Goal: Information Seeking & Learning: Learn about a topic

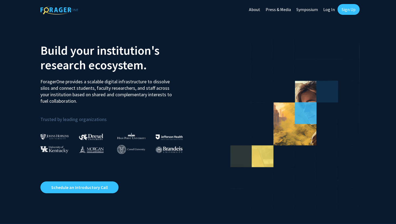
click at [343, 9] on link "Sign Up" at bounding box center [349, 9] width 22 height 11
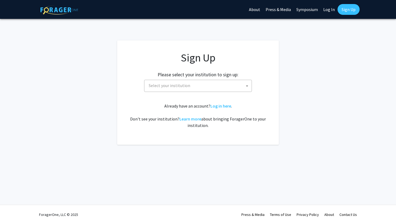
click at [208, 85] on span "Select your institution" at bounding box center [199, 85] width 105 height 11
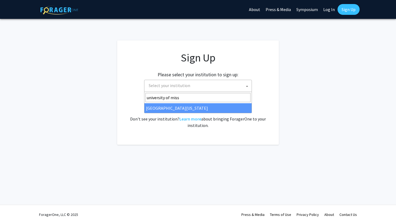
type input "university of miss"
select select "33"
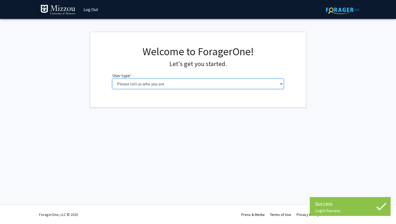
click at [189, 83] on select "Please tell us who you are Undergraduate Student Master's Student Doctoral Cand…" at bounding box center [198, 84] width 172 height 10
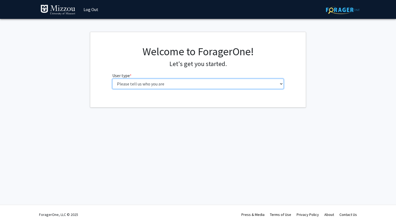
click at [132, 82] on select "Please tell us who you are Undergraduate Student Master's Student Doctoral Cand…" at bounding box center [198, 84] width 172 height 10
select select "1: undergrad"
click at [112, 79] on select "Please tell us who you are Undergraduate Student Master's Student Doctoral Cand…" at bounding box center [198, 84] width 172 height 10
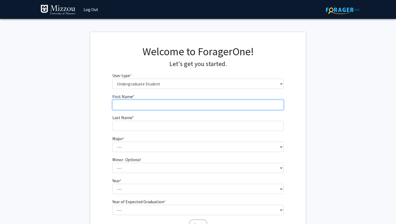
click at [132, 106] on input "First Name * required" at bounding box center [198, 105] width 172 height 10
type input "Katie"
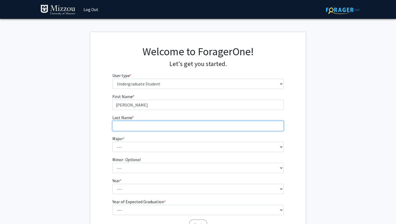
type input "Harmon"
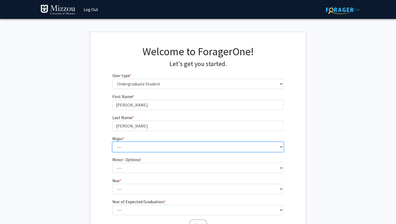
click at [131, 143] on select "--- Agribusiness Management Agricultural Education Agricultural Education: Comm…" at bounding box center [198, 147] width 172 height 10
select select "14: 2503"
click at [112, 142] on select "--- Agribusiness Management Agricultural Education Agricultural Education: Comm…" at bounding box center [198, 147] width 172 height 10
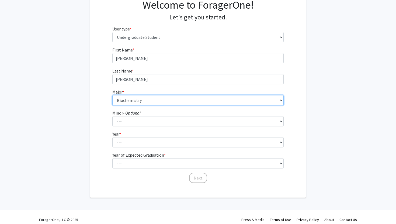
scroll to position [47, 0]
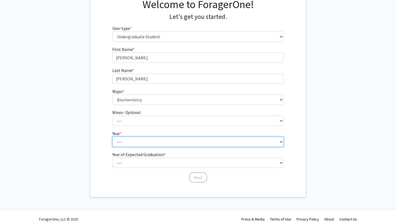
click at [137, 141] on select "--- First-year Sophomore Junior Senior Postbaccalaureate Certificate" at bounding box center [198, 142] width 172 height 10
select select "2: sophomore"
click at [112, 137] on select "--- First-year Sophomore Junior Senior Postbaccalaureate Certificate" at bounding box center [198, 142] width 172 height 10
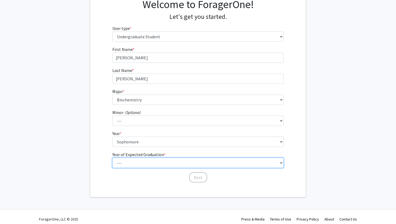
click at [131, 163] on select "--- 2025 2026 2027 2028 2029 2030 2031 2032 2033 2034" at bounding box center [198, 163] width 172 height 10
select select "4: 2028"
click at [112, 158] on select "--- 2025 2026 2027 2028 2029 2030 2031 2032 2033 2034" at bounding box center [198, 163] width 172 height 10
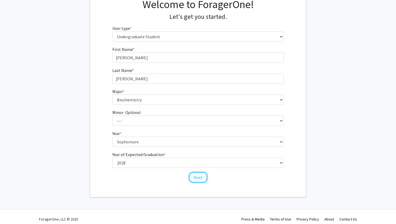
click at [193, 178] on button "Next" at bounding box center [198, 177] width 18 height 10
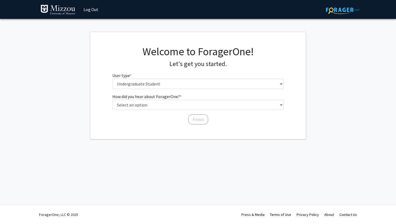
scroll to position [0, 0]
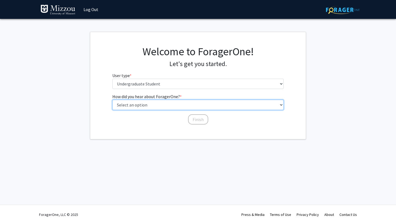
click at [180, 105] on select "Select an option Peer/student recommendation Faculty/staff recommendation Unive…" at bounding box center [198, 105] width 172 height 10
select select "2: faculty_recommendation"
click at [112, 100] on select "Select an option Peer/student recommendation Faculty/staff recommendation Unive…" at bounding box center [198, 105] width 172 height 10
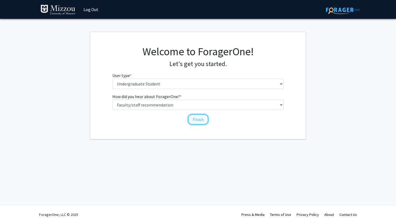
click at [195, 117] on button "Finish" at bounding box center [198, 119] width 20 height 10
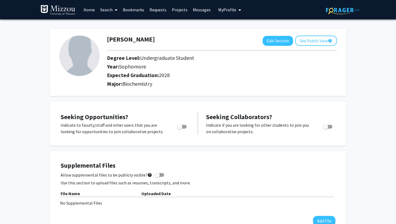
click at [179, 127] on span "Toggle" at bounding box center [179, 126] width 5 height 5
click at [180, 129] on input "Are you actively seeking opportunities?" at bounding box center [180, 129] width 0 height 0
checkbox input "true"
click at [92, 9] on link "Home" at bounding box center [89, 9] width 17 height 19
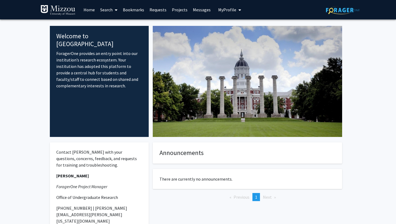
click at [116, 9] on icon at bounding box center [116, 10] width 3 height 4
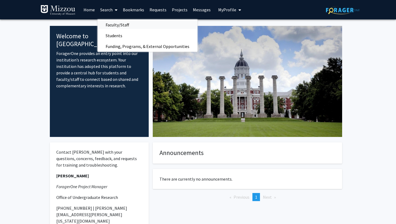
click at [119, 25] on span "Faculty/Staff" at bounding box center [118, 24] width 40 height 11
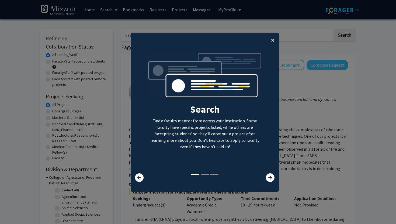
click at [274, 40] on span "×" at bounding box center [273, 40] width 4 height 8
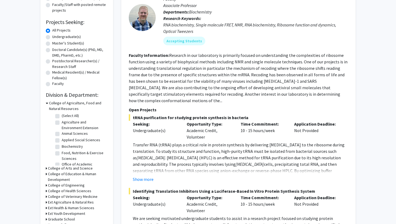
scroll to position [79, 0]
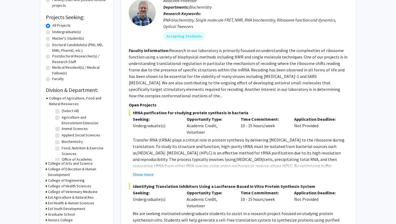
click at [62, 142] on label "Biochemistry" at bounding box center [72, 142] width 21 height 6
click at [62, 142] on input "Biochemistry" at bounding box center [64, 141] width 4 height 4
checkbox input "true"
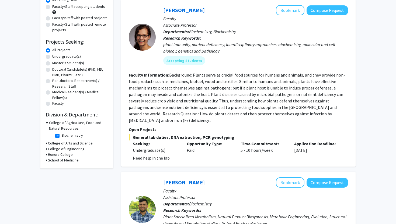
scroll to position [56, 0]
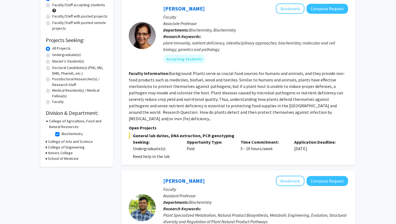
click at [47, 121] on icon at bounding box center [47, 121] width 2 height 6
click at [47, 121] on div "College of Agriculture, Food and Natural Resources" at bounding box center [77, 123] width 62 height 11
click at [58, 126] on h3 "College of Agriculture, Food and Natural Resources" at bounding box center [78, 123] width 60 height 11
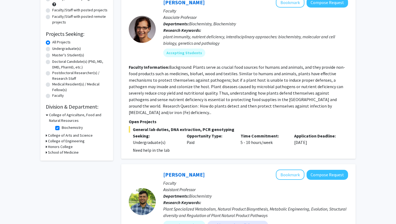
click at [62, 128] on label "Biochemistry" at bounding box center [72, 128] width 21 height 6
click at [62, 128] on input "Biochemistry" at bounding box center [64, 127] width 4 height 4
checkbox input "false"
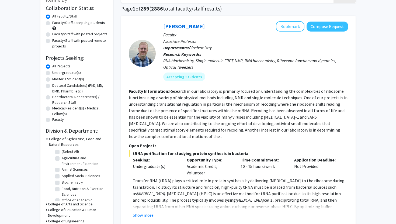
scroll to position [56, 0]
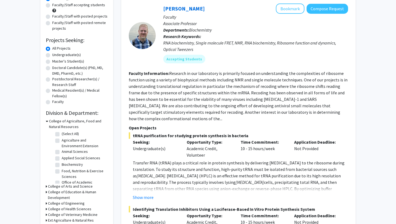
click at [62, 134] on label "(Select All)" at bounding box center [70, 134] width 17 height 6
click at [62, 134] on input "(Select All)" at bounding box center [64, 133] width 4 height 4
checkbox input "true"
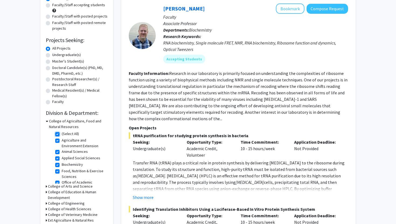
checkbox input "true"
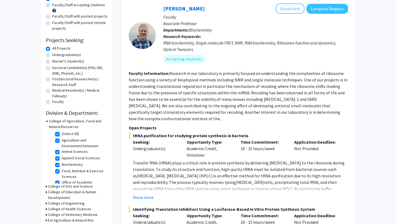
checkbox input "true"
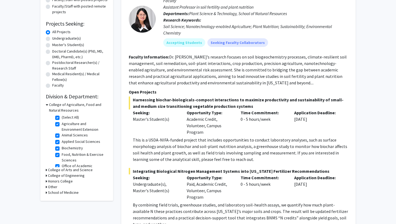
scroll to position [73, 0]
click at [62, 124] on label "Agriculture and Environment Extension" at bounding box center [84, 126] width 45 height 11
click at [62, 124] on input "Agriculture and Environment Extension" at bounding box center [64, 123] width 4 height 4
checkbox input "false"
checkbox input "true"
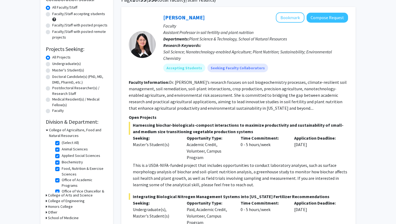
scroll to position [48, 0]
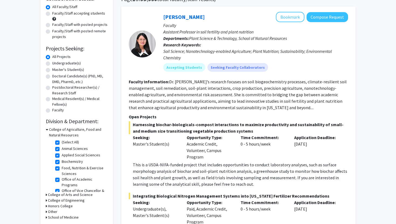
click at [62, 149] on label "Animal Sciences" at bounding box center [75, 149] width 26 height 6
click at [62, 149] on input "Animal Sciences" at bounding box center [64, 148] width 4 height 4
checkbox input "false"
checkbox input "true"
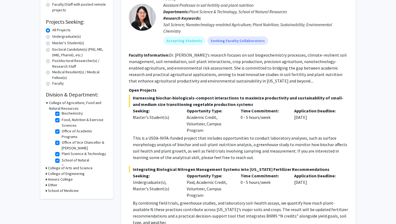
scroll to position [76, 0]
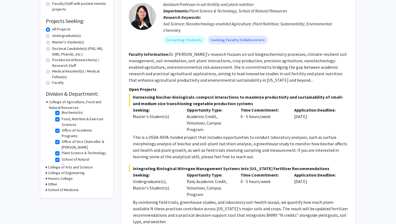
click at [62, 153] on label "Plant Science & Technology" at bounding box center [84, 153] width 45 height 6
click at [62, 153] on input "Plant Science & Technology" at bounding box center [64, 152] width 4 height 4
checkbox input "false"
checkbox input "true"
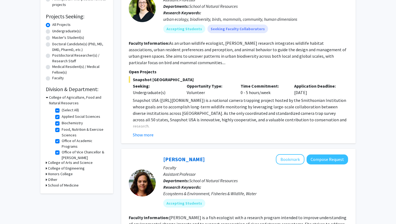
scroll to position [15, 0]
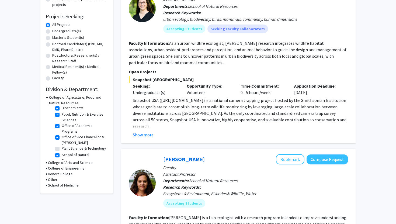
click at [49, 162] on h3 "College of Arts and Science" at bounding box center [70, 163] width 45 height 6
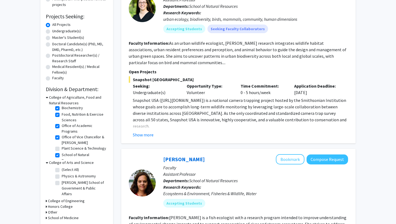
click at [62, 170] on label "(Select All)" at bounding box center [70, 170] width 17 height 6
click at [62, 170] on input "(Select All)" at bounding box center [64, 169] width 4 height 4
checkbox input "true"
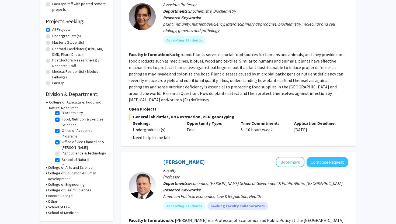
scroll to position [97, 0]
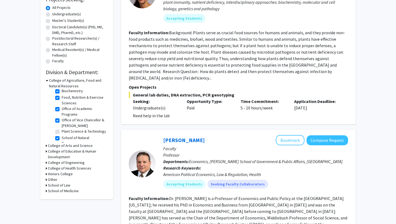
click at [58, 145] on h3 "College of Arts and Science" at bounding box center [70, 146] width 45 height 6
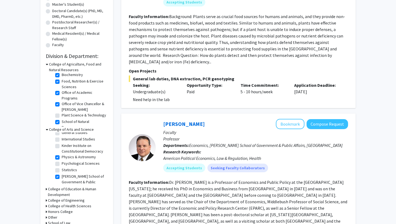
scroll to position [114, 0]
click at [62, 157] on label "Physics & Astronomy" at bounding box center [79, 157] width 34 height 6
click at [62, 157] on input "Physics & Astronomy" at bounding box center [64, 156] width 4 height 4
checkbox input "false"
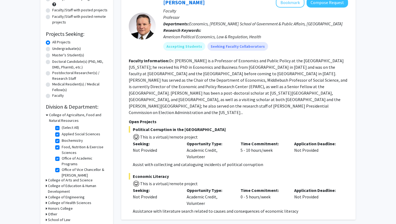
scroll to position [67, 0]
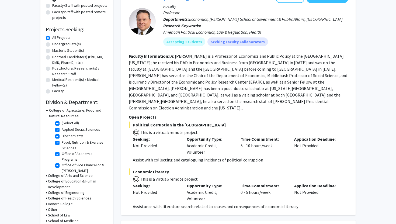
click at [60, 175] on h3 "College of Arts and Science" at bounding box center [70, 176] width 45 height 6
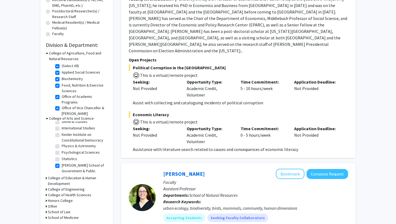
scroll to position [130, 0]
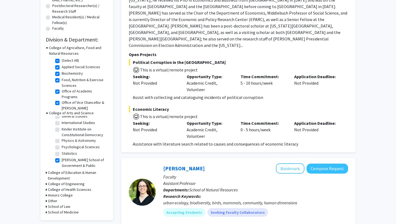
click at [62, 161] on label "Truman School of Government & Public Affairs" at bounding box center [84, 165] width 45 height 17
click at [62, 161] on input "Truman School of Government & Public Affairs" at bounding box center [64, 159] width 4 height 4
checkbox input "false"
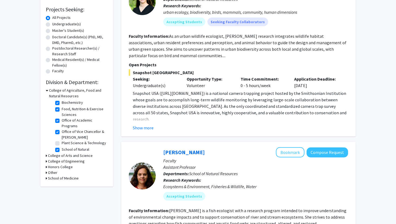
click at [48, 178] on div "School of Medicine" at bounding box center [77, 179] width 62 height 6
click at [46, 178] on icon at bounding box center [46, 179] width 1 height 6
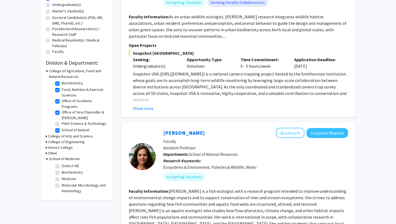
click at [62, 167] on label "(Select All)" at bounding box center [70, 166] width 17 height 6
click at [62, 167] on input "(Select All)" at bounding box center [64, 165] width 4 height 4
checkbox input "true"
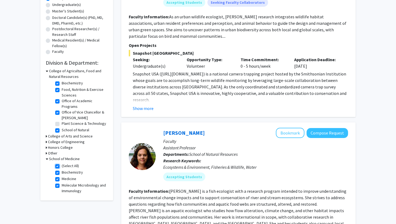
checkbox input "true"
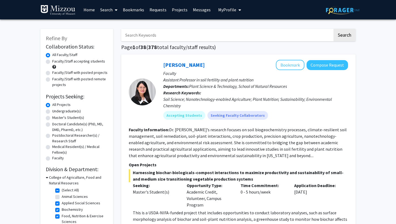
click at [52, 112] on label "Undergraduate(s)" at bounding box center [66, 111] width 29 height 6
click at [52, 112] on input "Undergraduate(s)" at bounding box center [54, 110] width 4 height 4
radio input "true"
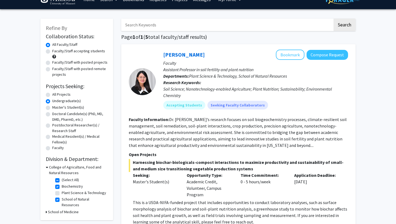
scroll to position [15, 0]
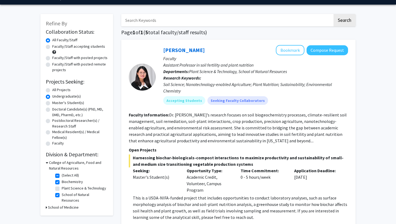
click at [52, 90] on label "All Projects" at bounding box center [61, 90] width 18 height 6
click at [52, 90] on input "All Projects" at bounding box center [54, 89] width 4 height 4
radio input "true"
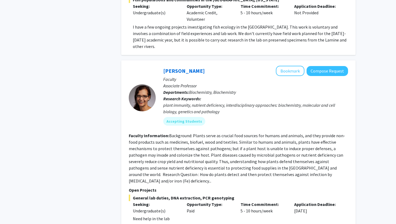
scroll to position [630, 0]
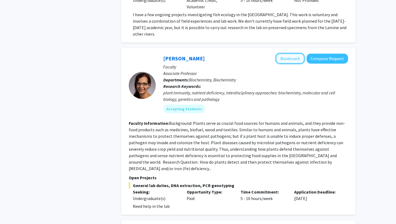
click at [288, 53] on button "Bookmark" at bounding box center [290, 58] width 29 height 10
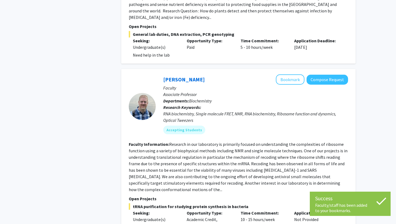
scroll to position [781, 0]
click at [286, 74] on button "Bookmark" at bounding box center [290, 79] width 29 height 10
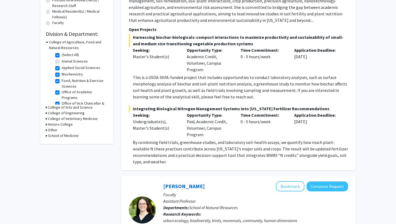
scroll to position [0, 0]
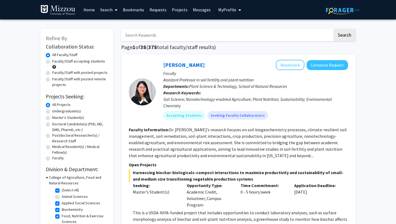
click at [52, 61] on label "Faculty/Staff accepting students" at bounding box center [78, 62] width 53 height 6
click at [52, 61] on input "Faculty/Staff accepting students" at bounding box center [54, 61] width 4 height 4
radio input "true"
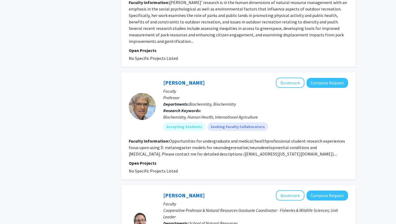
scroll to position [1502, 0]
click at [289, 77] on button "Bookmark" at bounding box center [290, 82] width 29 height 10
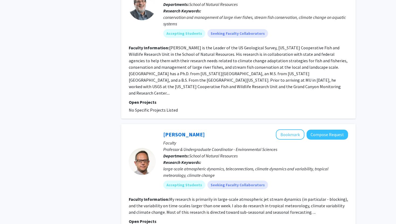
scroll to position [1756, 0]
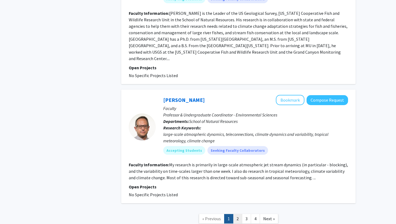
click at [239, 214] on link "2" at bounding box center [237, 218] width 9 height 9
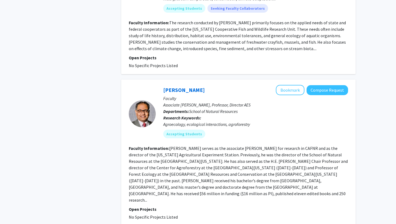
scroll to position [1226, 0]
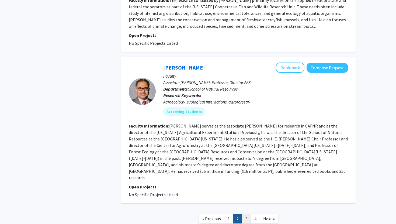
click at [248, 214] on link "3" at bounding box center [246, 218] width 9 height 9
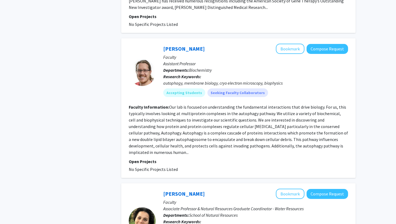
scroll to position [313, 0]
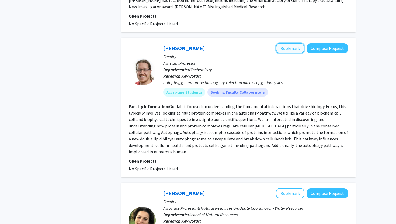
click at [288, 44] on button "Bookmark" at bounding box center [290, 48] width 29 height 10
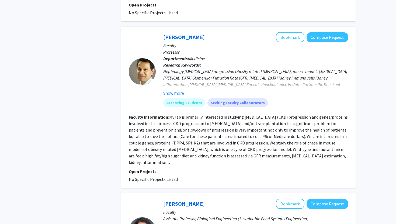
scroll to position [612, 0]
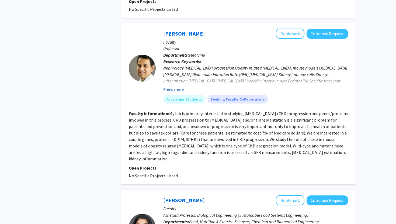
click at [181, 86] on button "Show more" at bounding box center [173, 89] width 21 height 6
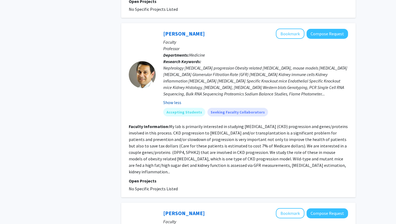
click at [170, 99] on button "Show less" at bounding box center [172, 102] width 18 height 6
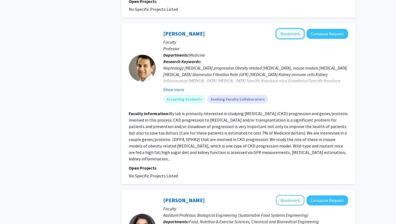
click at [287, 29] on button "Bookmark" at bounding box center [290, 34] width 29 height 10
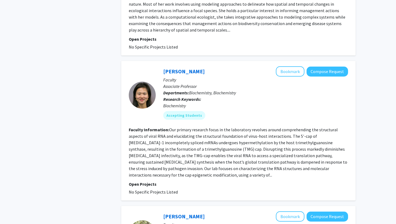
scroll to position [1018, 0]
click at [291, 67] on button "Bookmark" at bounding box center [290, 72] width 29 height 10
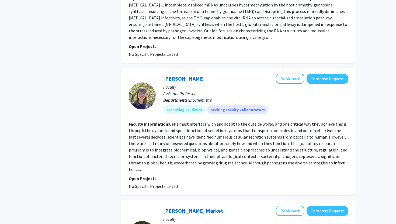
scroll to position [1156, 0]
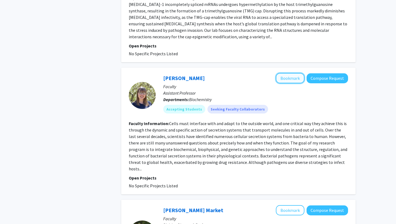
click at [289, 73] on button "Bookmark" at bounding box center [290, 78] width 29 height 10
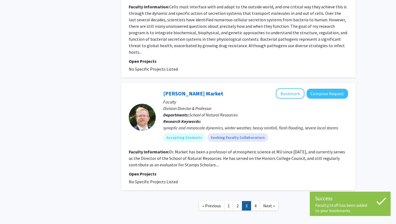
scroll to position [1273, 0]
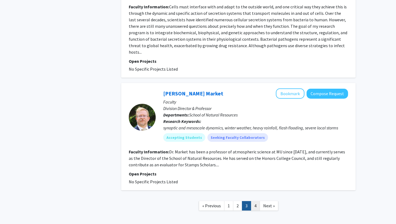
click at [256, 201] on link "4" at bounding box center [255, 205] width 9 height 9
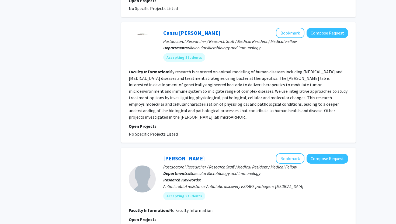
scroll to position [372, 0]
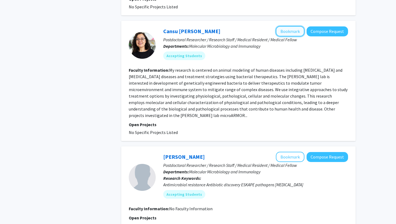
click at [288, 26] on button "Bookmark" at bounding box center [290, 31] width 29 height 10
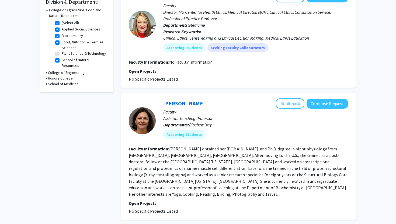
scroll to position [0, 0]
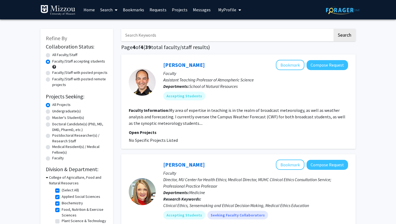
click at [137, 8] on link "Bookmarks" at bounding box center [133, 9] width 27 height 19
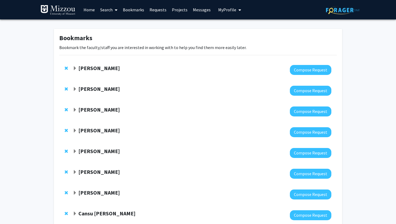
click at [89, 68] on strong "Antje Heese" at bounding box center [99, 68] width 42 height 7
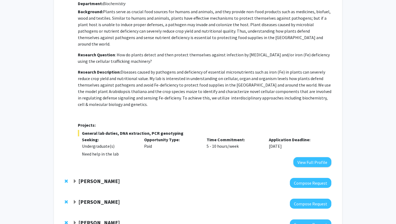
scroll to position [81, 0]
